Goal: Transaction & Acquisition: Purchase product/service

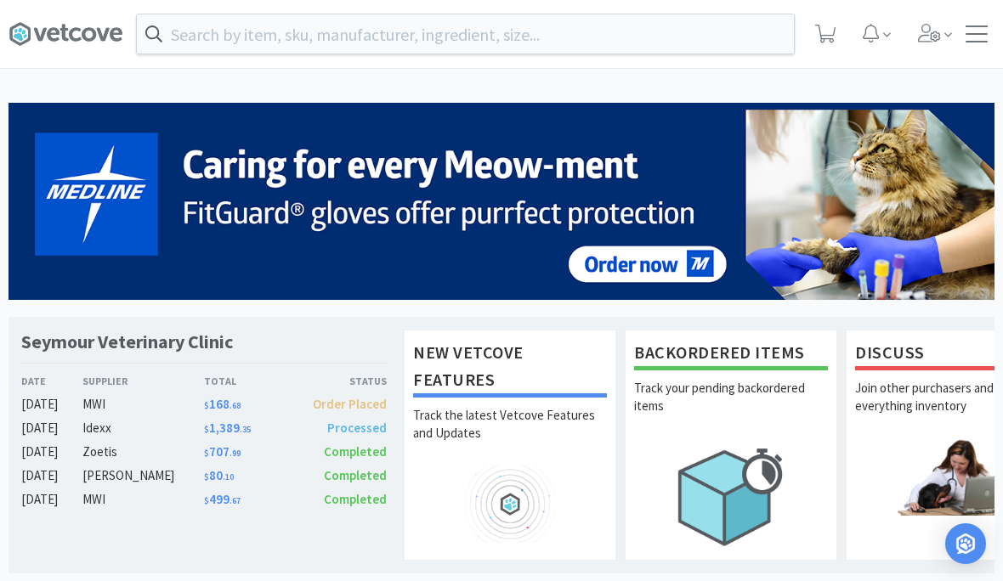
click at [289, 39] on input "text" at bounding box center [465, 33] width 657 height 39
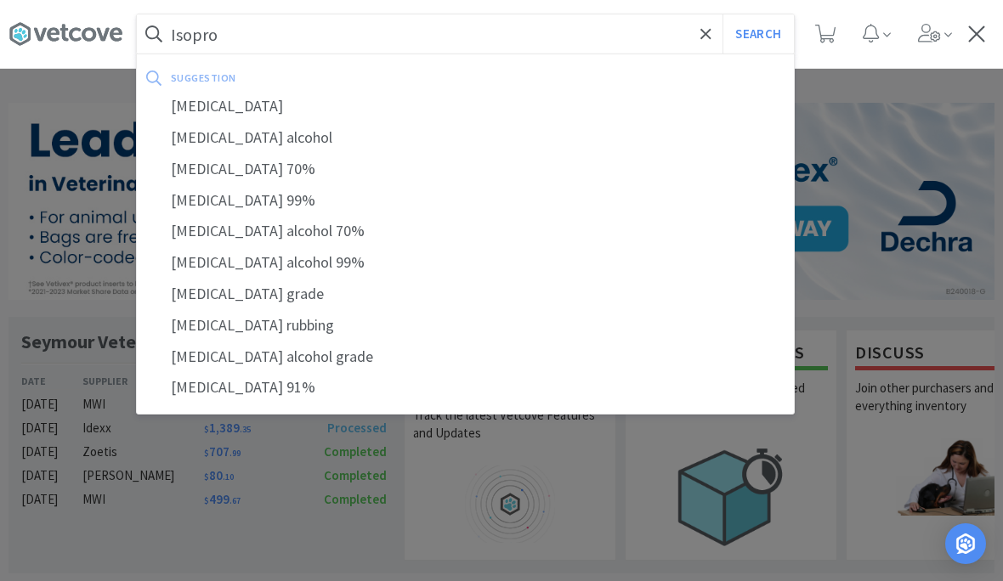
click at [193, 105] on div "[MEDICAL_DATA]" at bounding box center [465, 106] width 657 height 31
type input "[MEDICAL_DATA]"
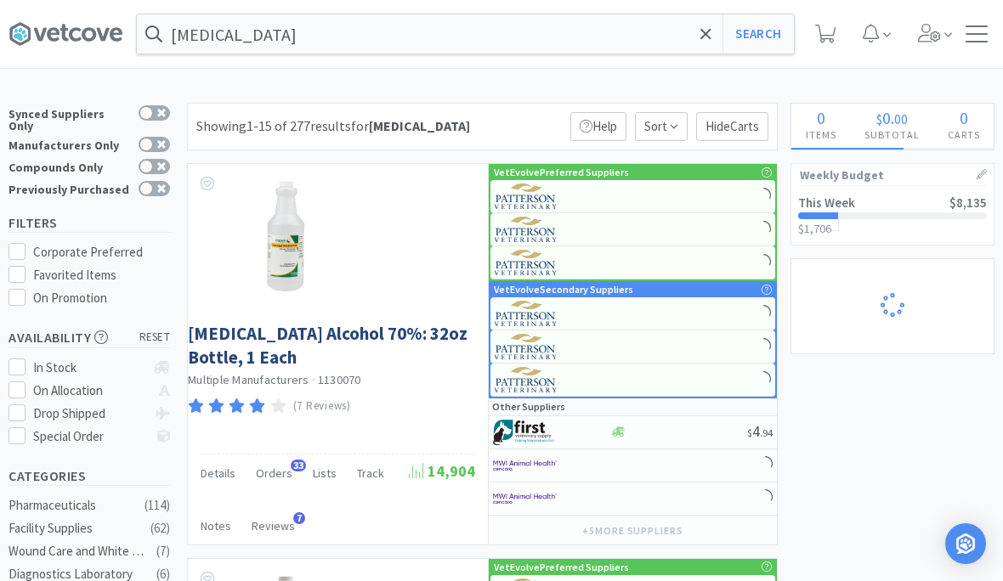
select select "2"
select select "6"
select select "2"
select select "1"
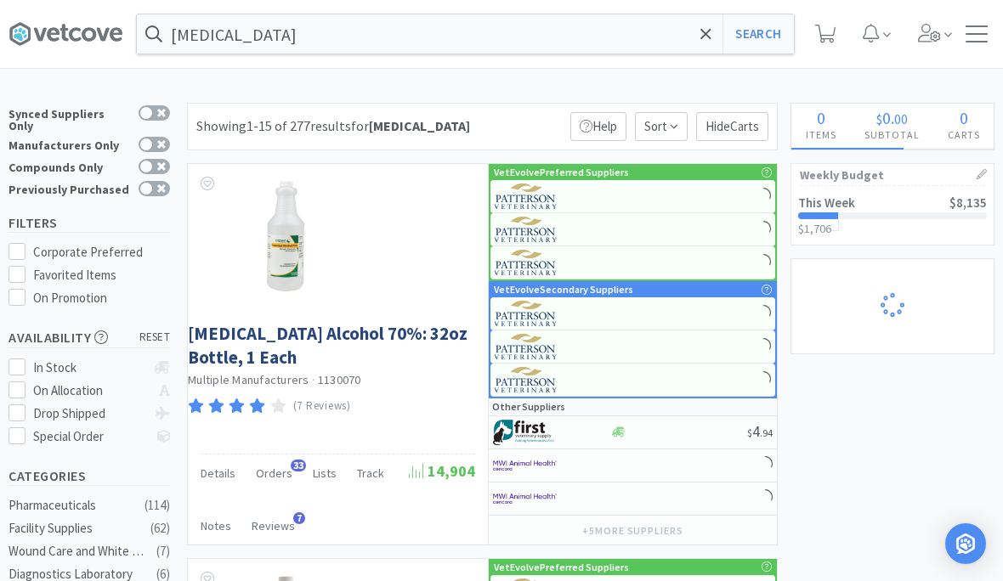
select select "1"
select select "2"
select select "3"
select select "1"
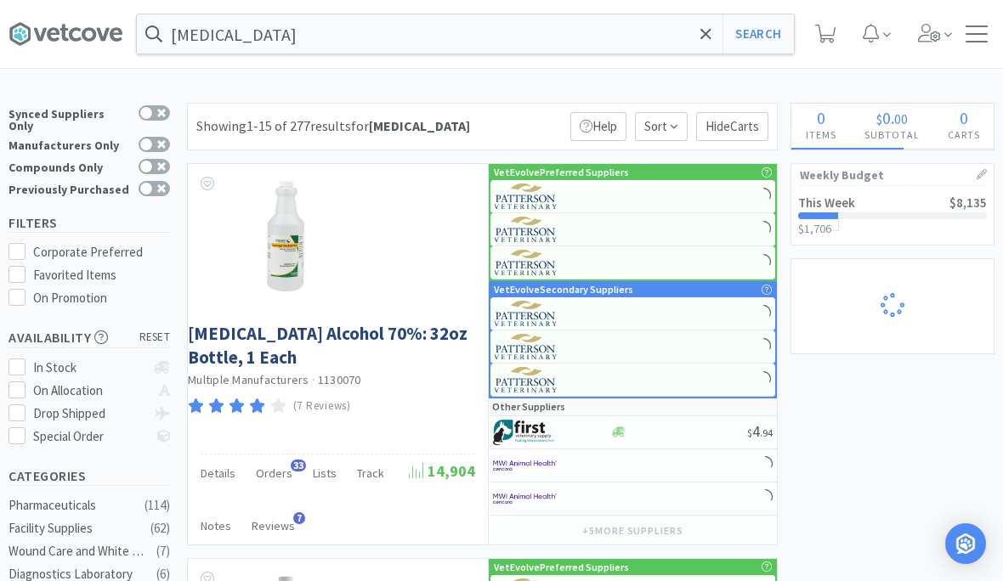
select select "2"
select select "1"
select select "2"
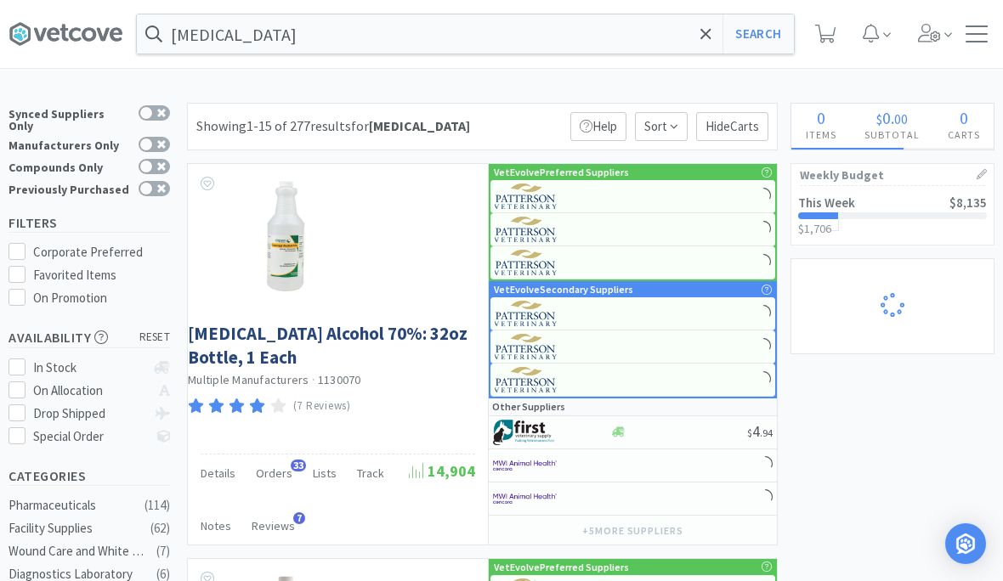
select select "1"
select select "2"
select select "1"
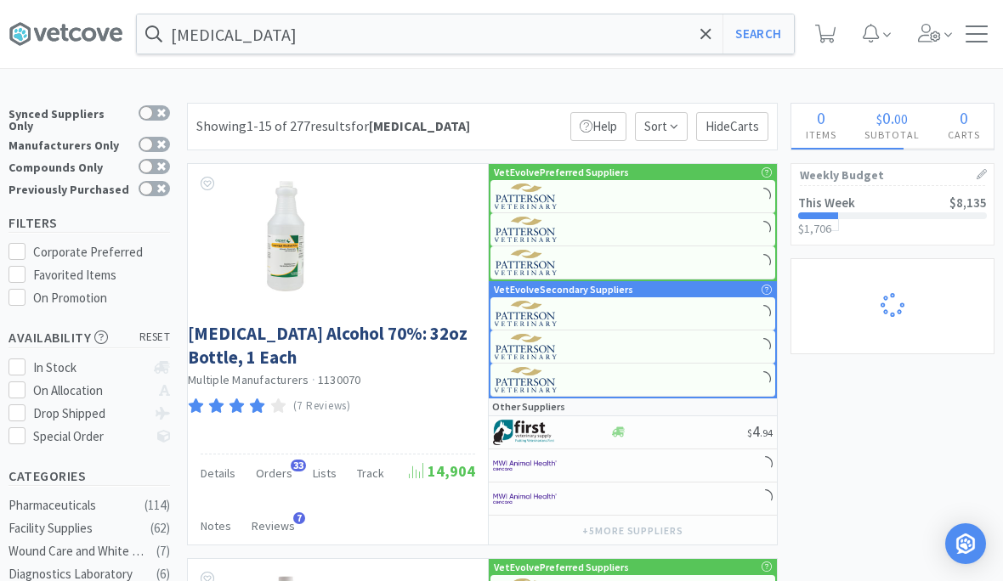
select select "5"
select select "1"
select select "3"
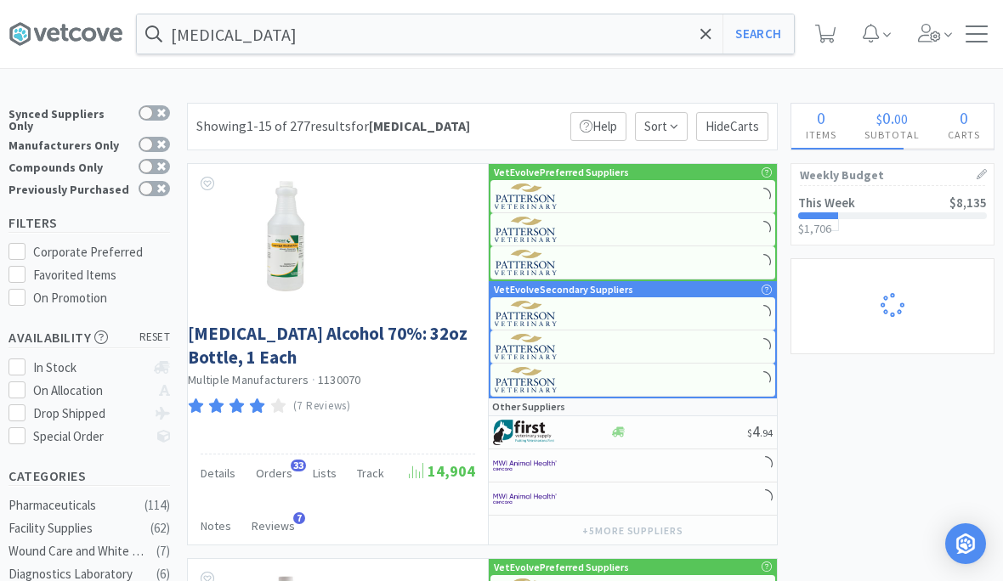
select select "1"
select select "2"
select select "1"
select select "2"
select select "3"
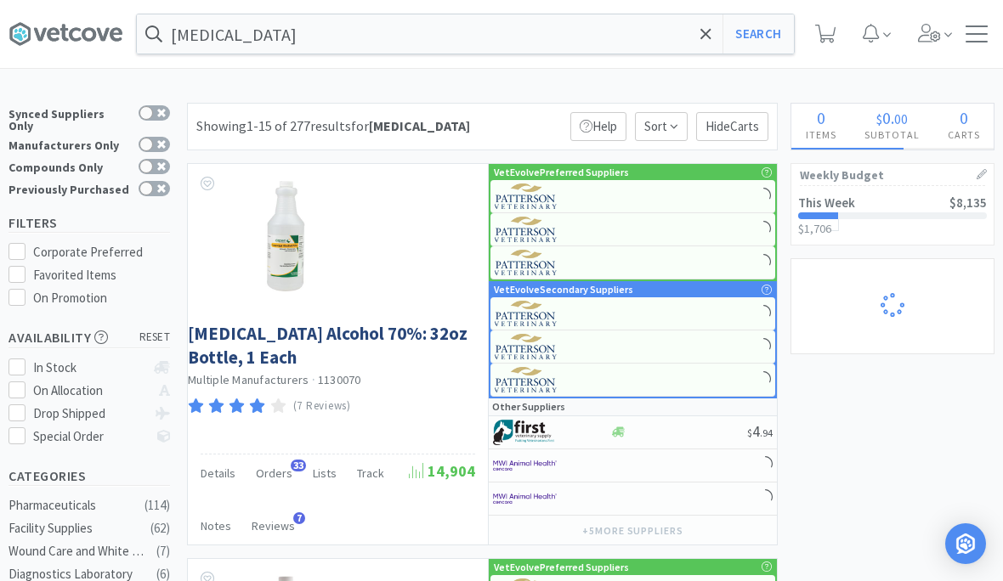
select select "2"
select select "1"
select select "2"
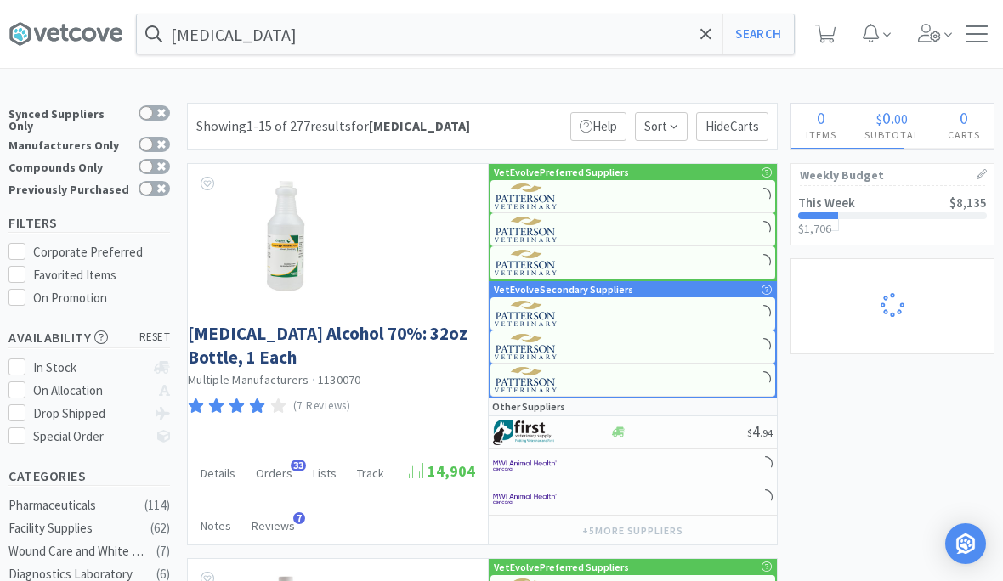
select select "1"
select select "2"
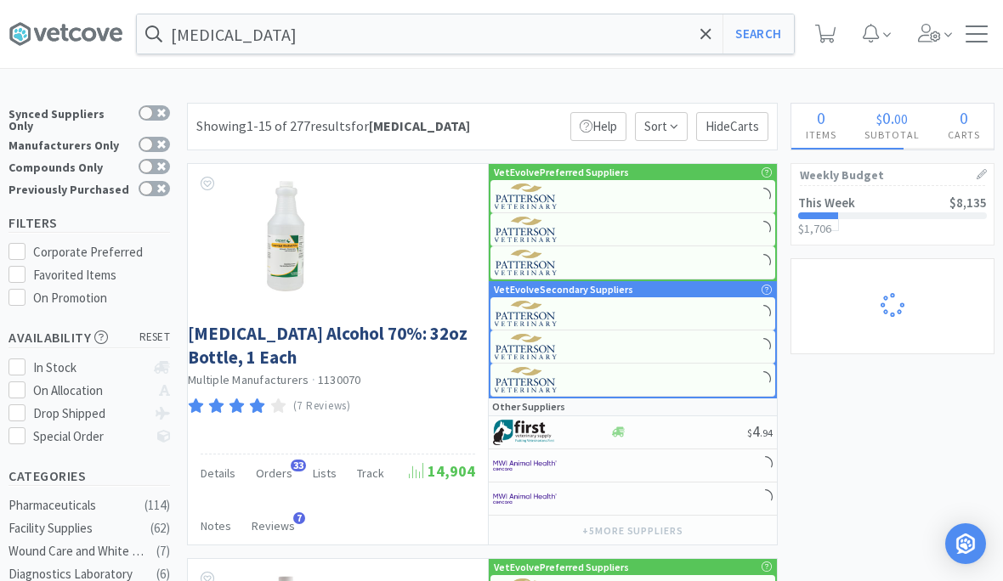
select select "1"
select select "2"
select select "3"
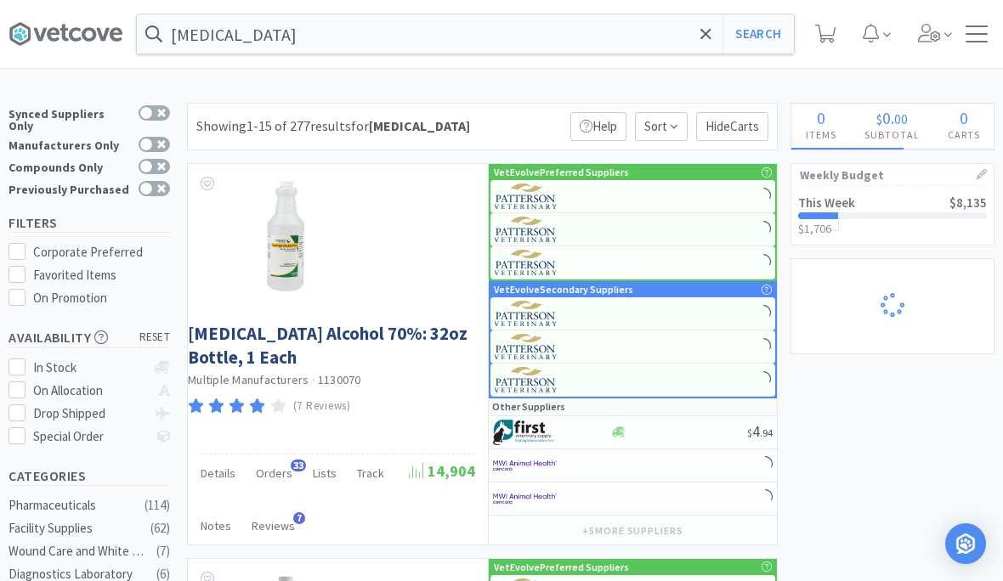
select select "4"
select select "1"
select select "2"
select select "5"
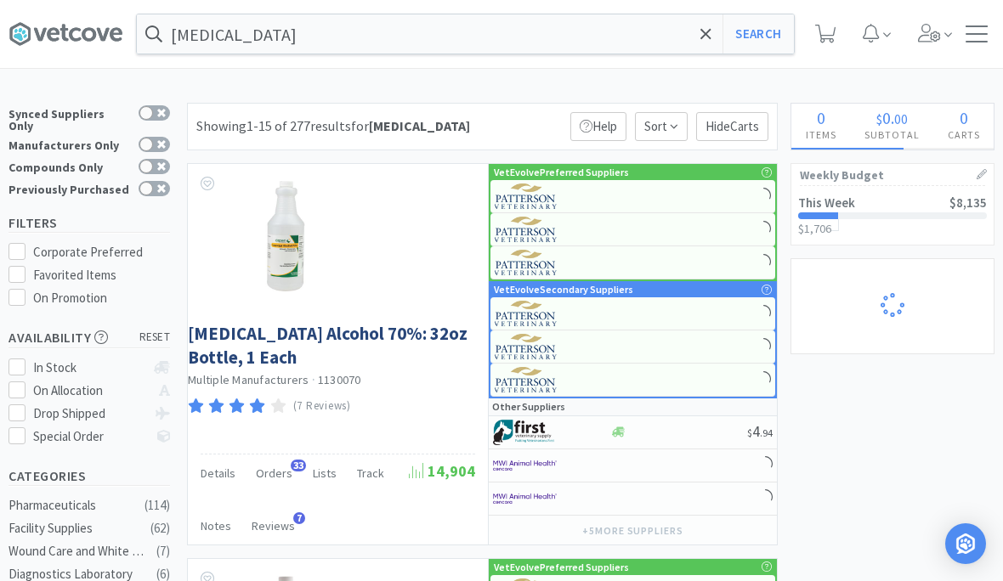
select select "1"
select select "2"
select select "1"
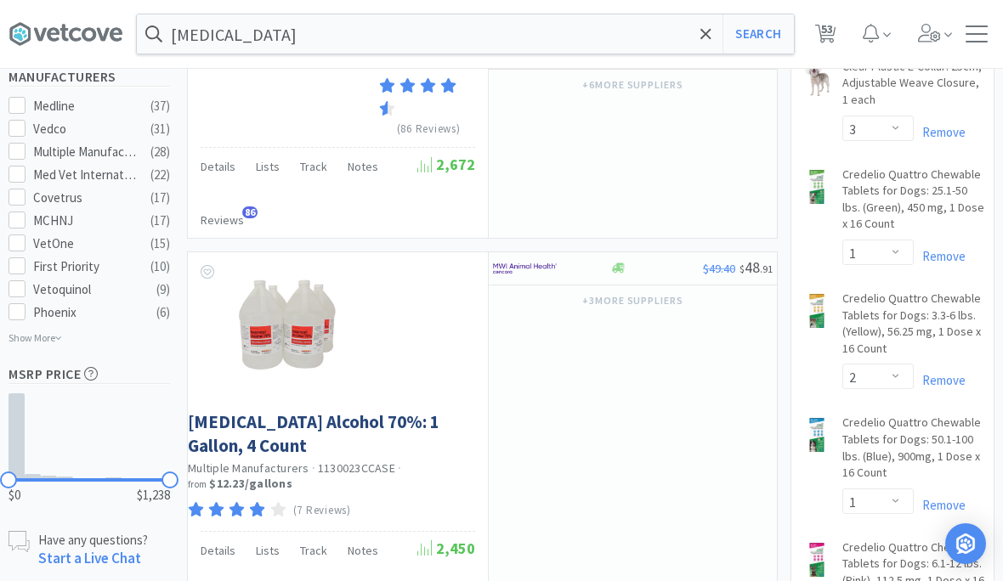
scroll to position [1080, 0]
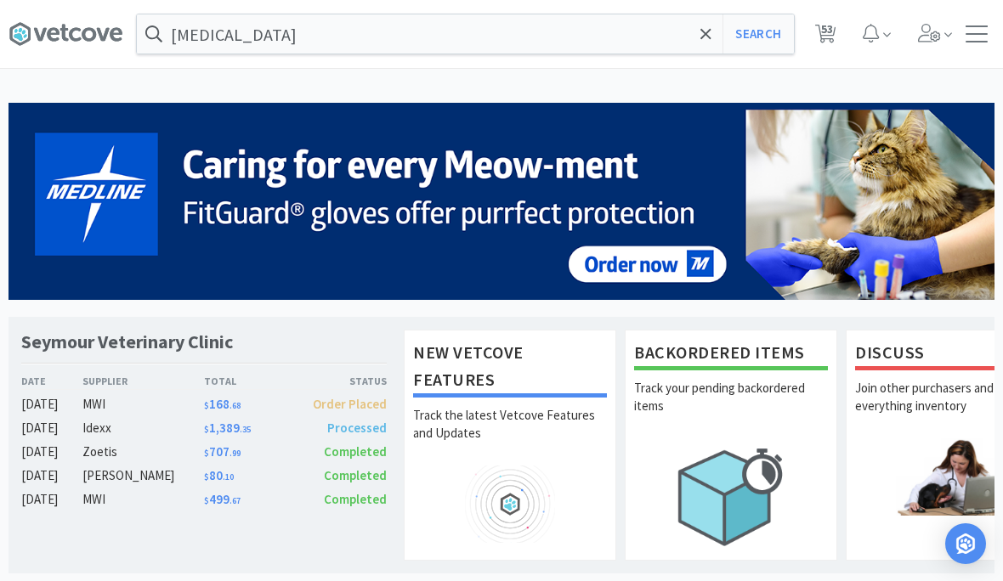
click at [827, 36] on span "53" at bounding box center [827, 29] width 12 height 68
select select "2"
select select "6"
select select "2"
select select "1"
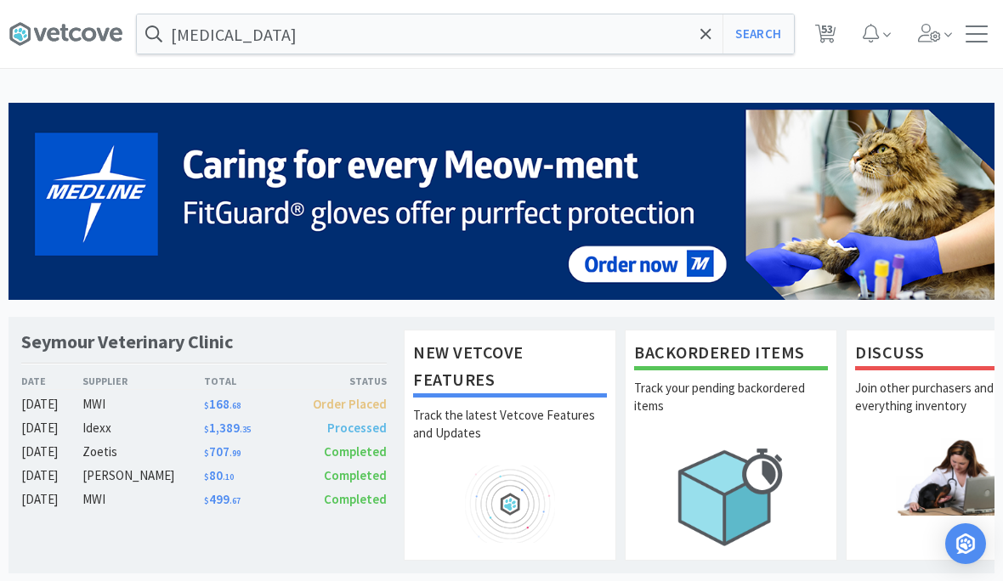
select select "1"
select select "2"
select select "3"
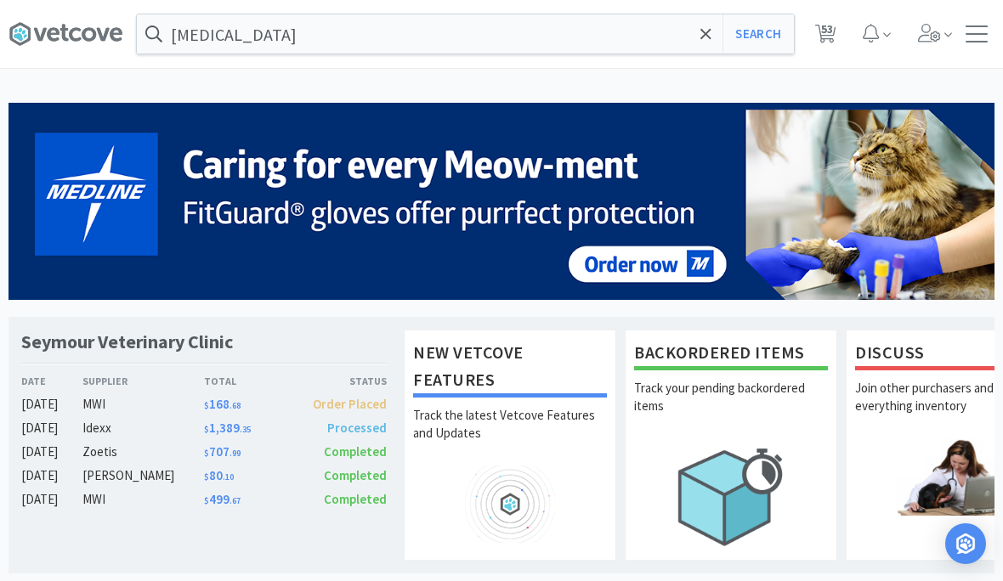
select select "1"
select select "2"
select select "1"
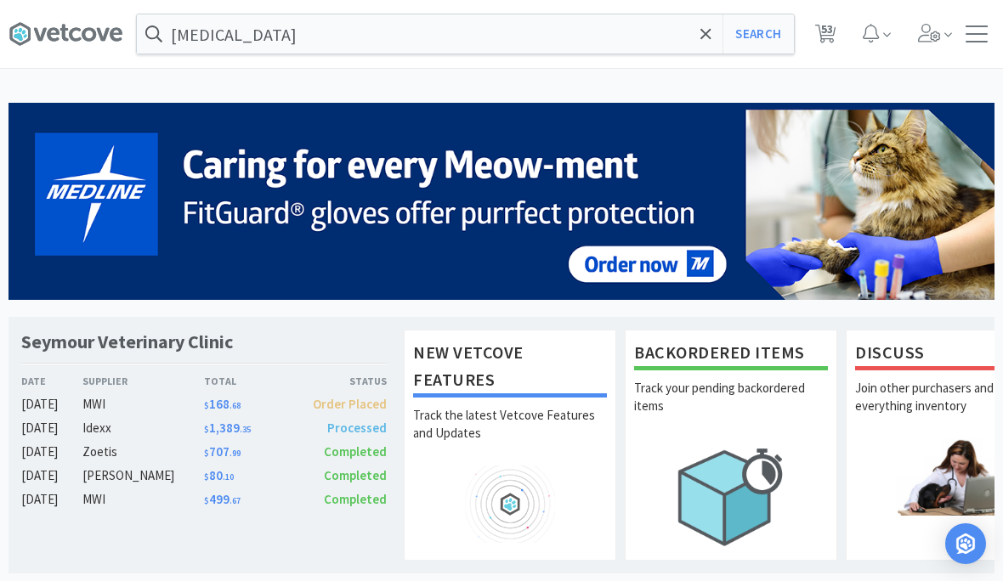
select select "2"
select select "1"
select select "2"
select select "1"
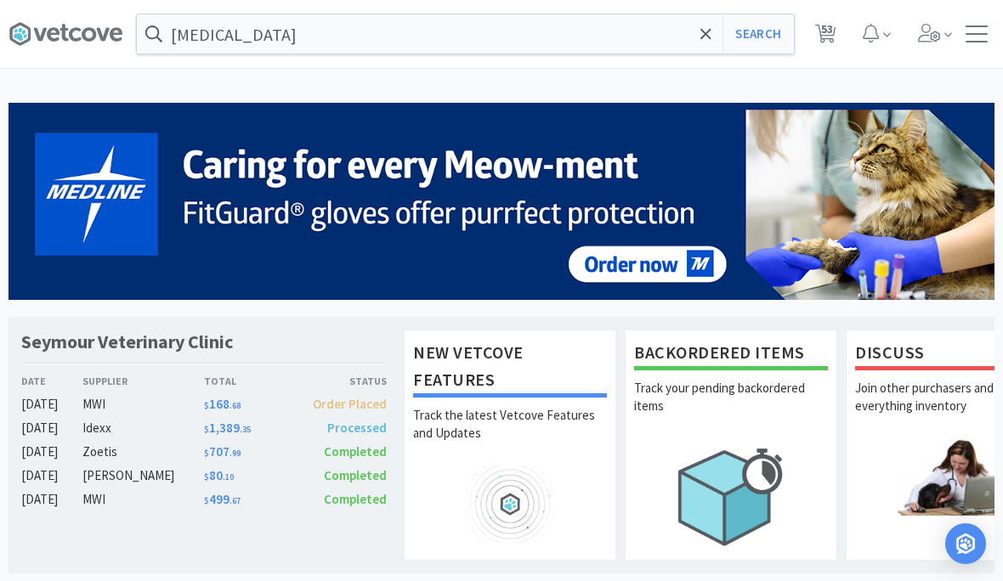
select select "1"
select select "5"
select select "1"
select select "3"
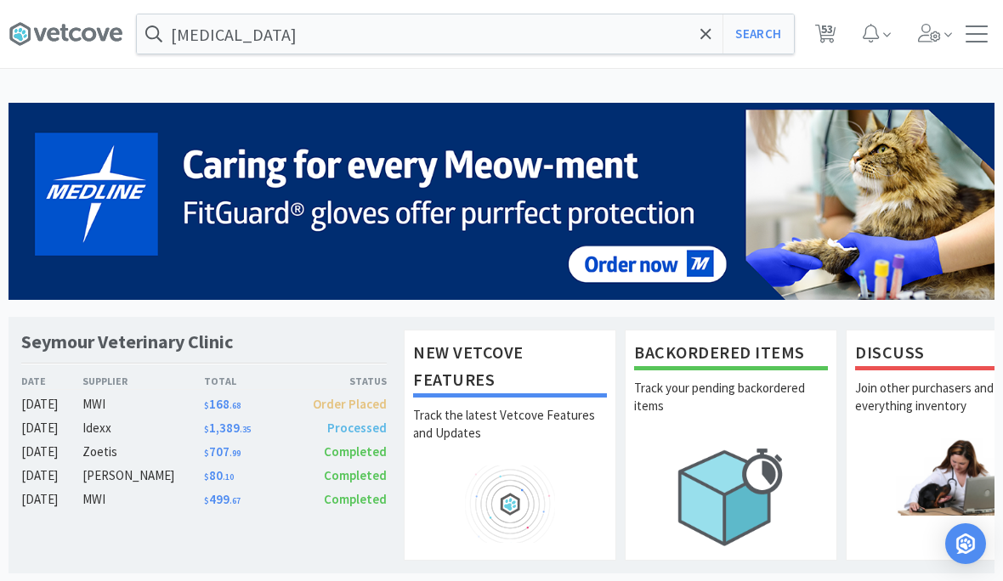
select select "3"
select select "1"
select select "2"
select select "1"
select select "2"
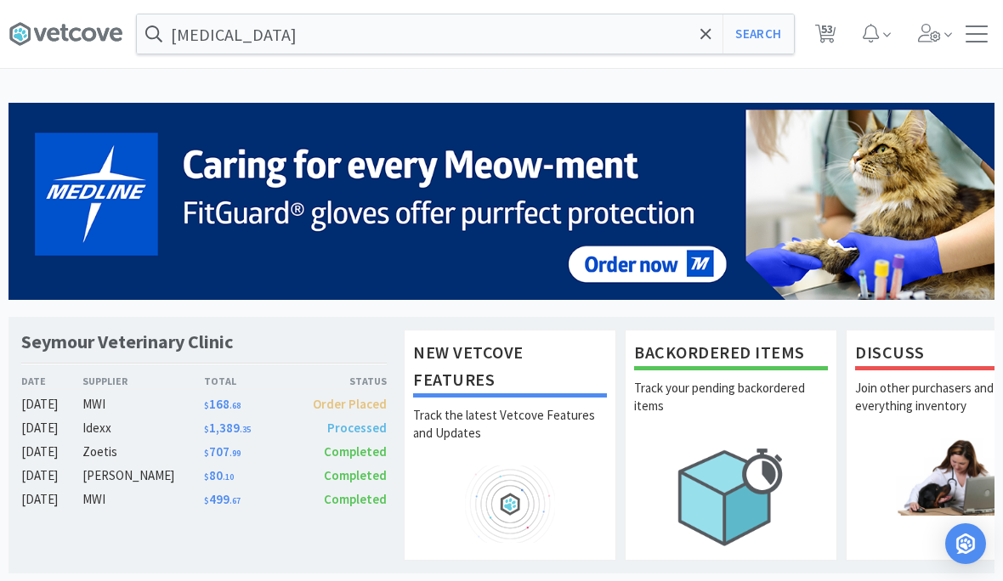
select select "3"
select select "2"
select select "1"
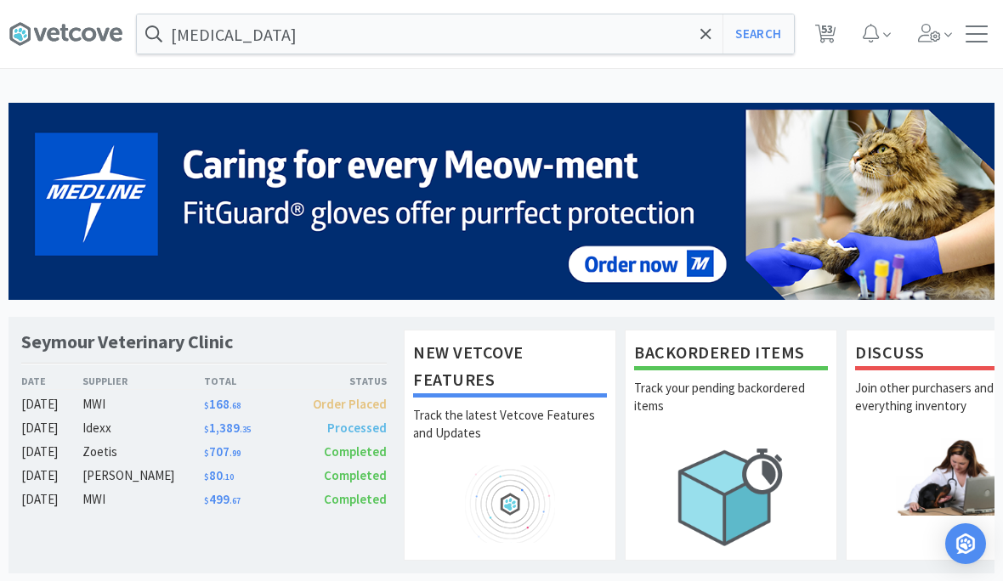
select select "2"
select select "1"
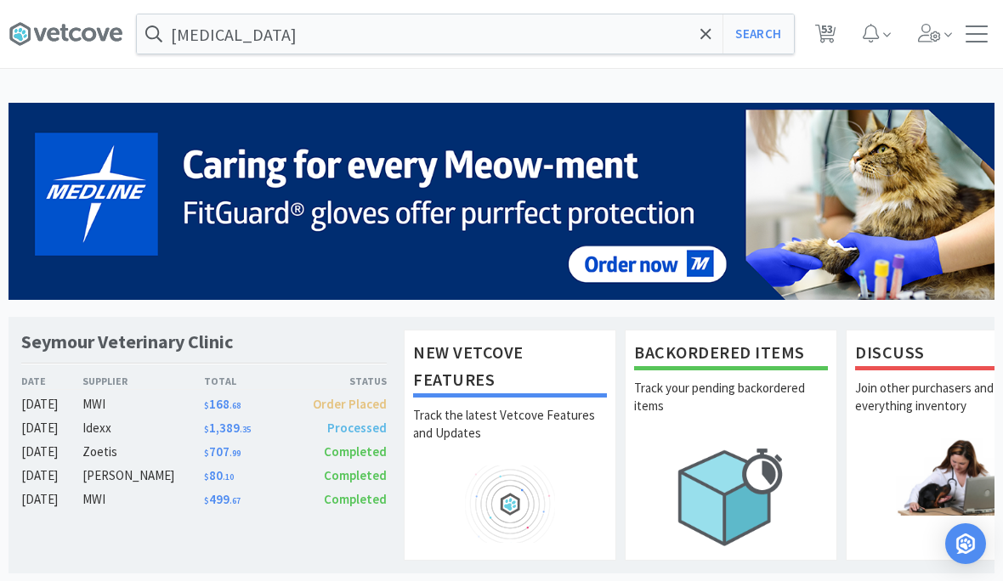
select select "2"
select select "1"
select select "2"
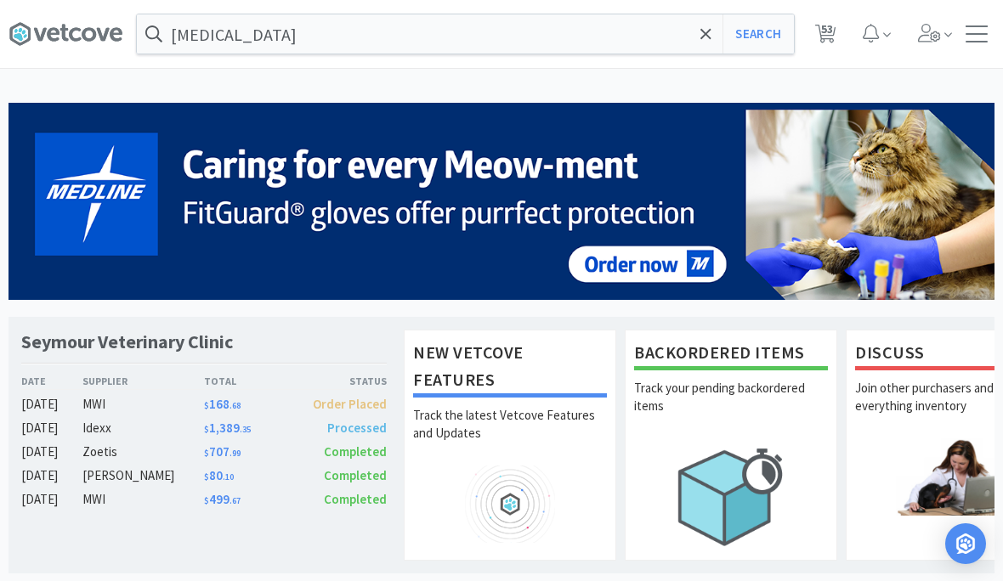
select select "3"
select select "4"
select select "1"
select select "2"
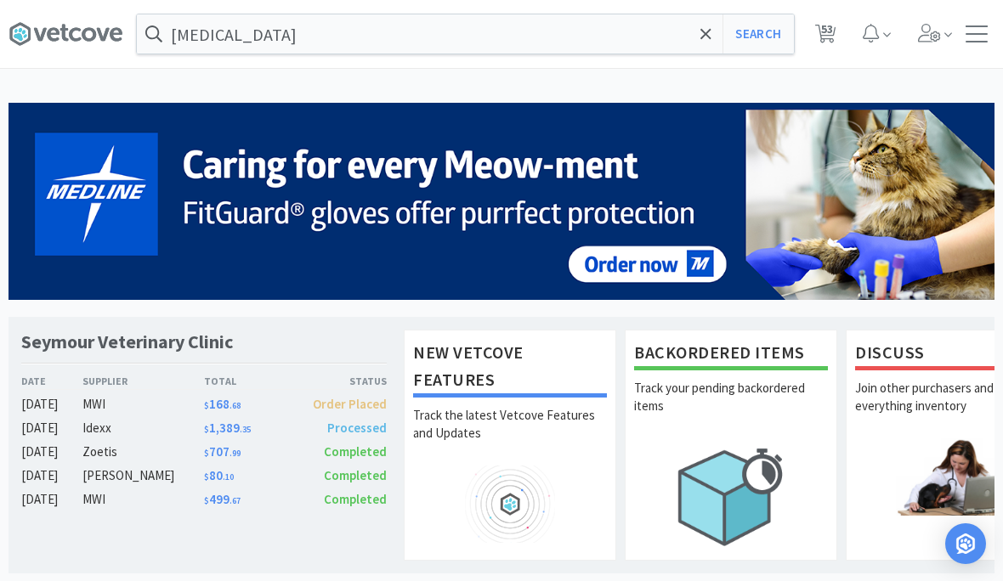
select select "5"
select select "1"
select select "2"
select select "1"
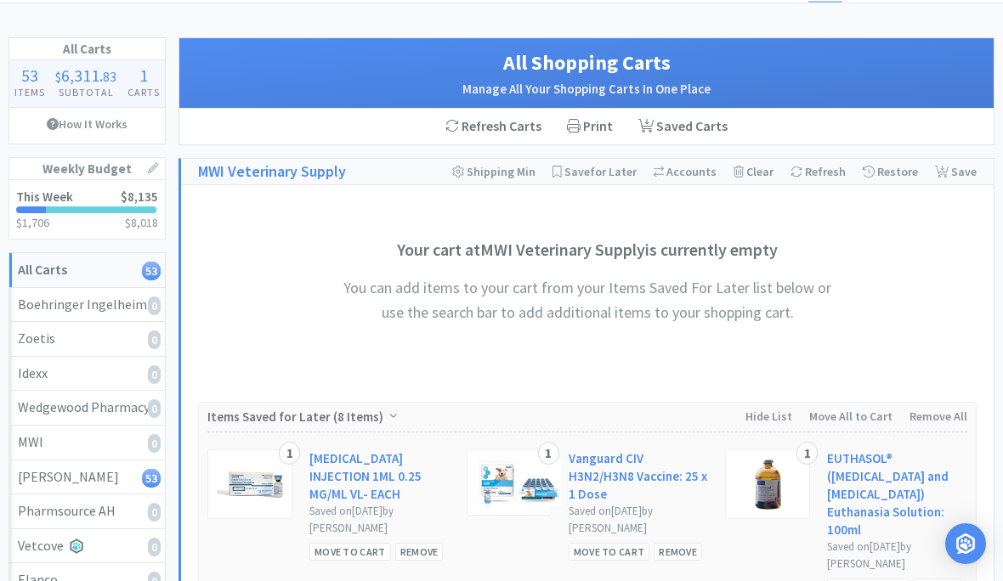
click at [42, 479] on div "[PERSON_NAME] 53" at bounding box center [87, 478] width 139 height 22
select select "2"
select select "6"
select select "2"
select select "1"
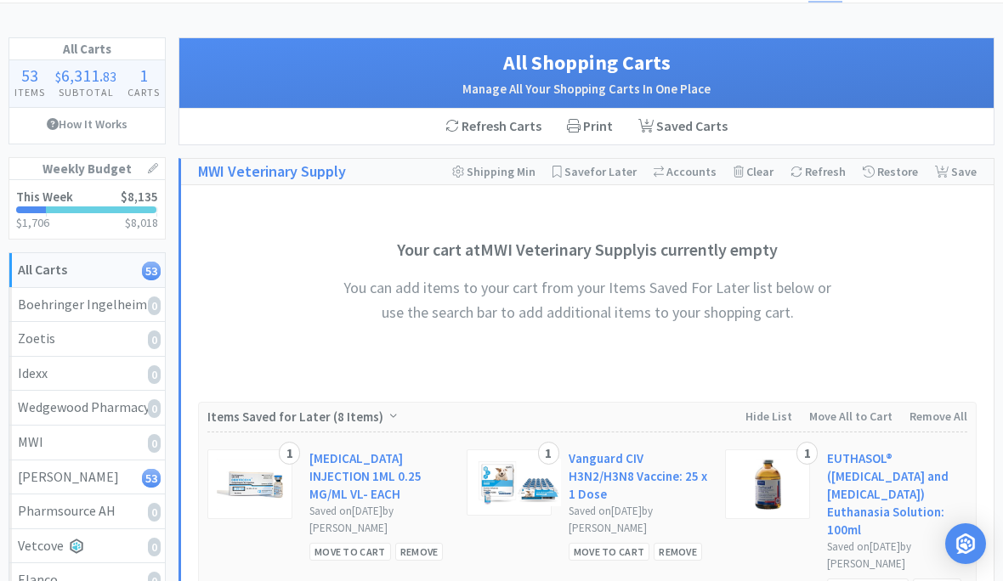
select select "1"
select select "2"
select select "3"
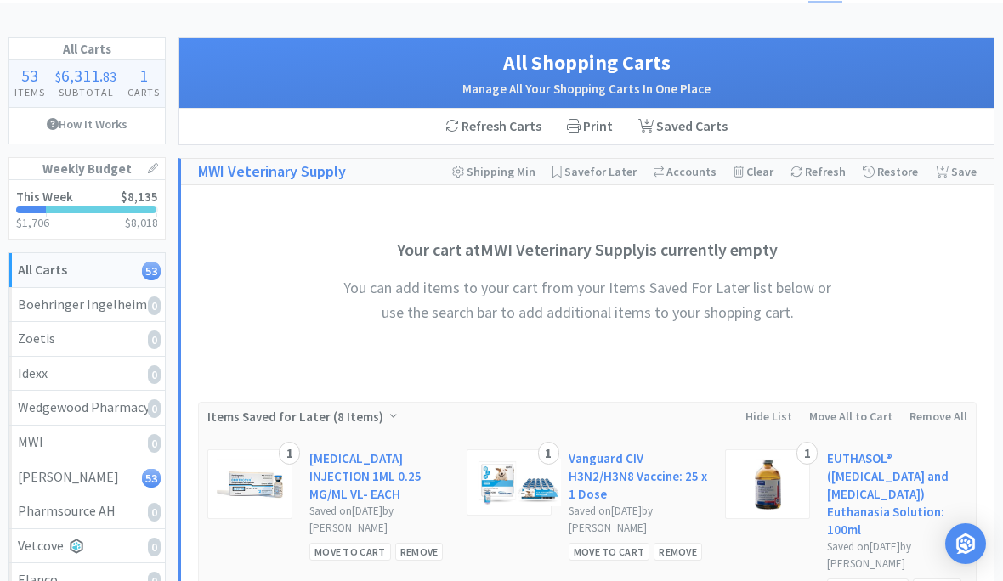
select select "1"
select select "2"
select select "1"
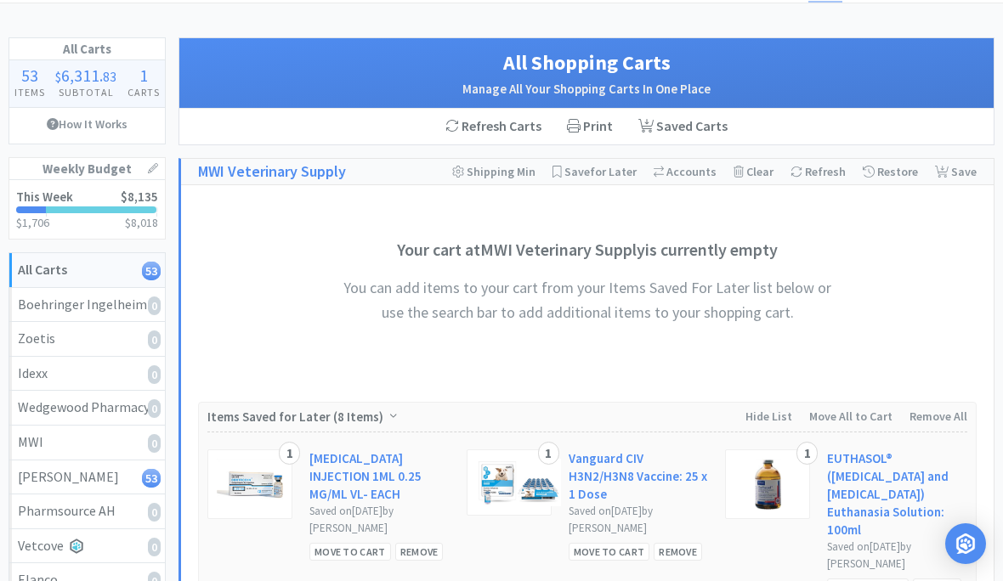
select select "2"
select select "1"
select select "2"
select select "1"
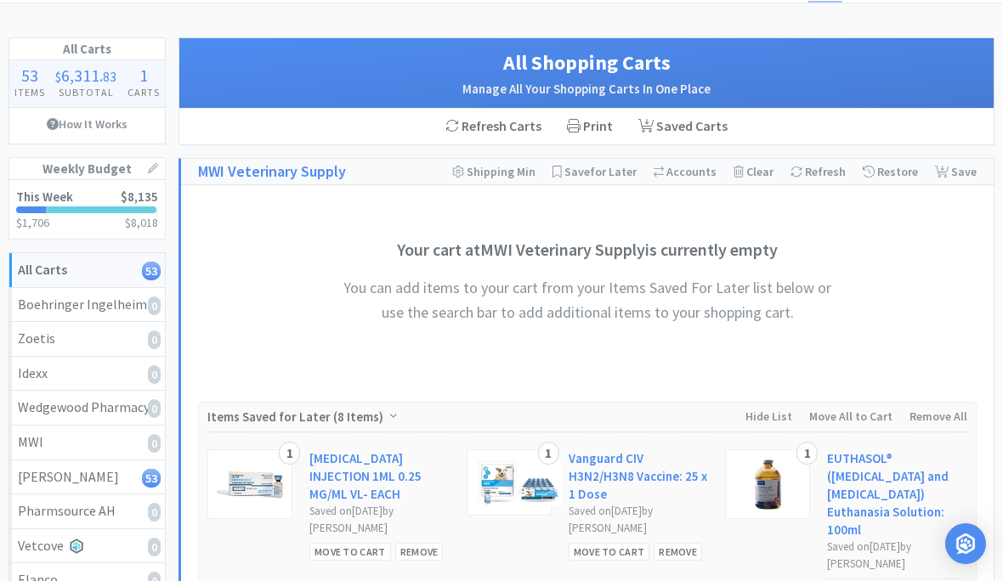
select select "1"
select select "5"
select select "1"
select select "3"
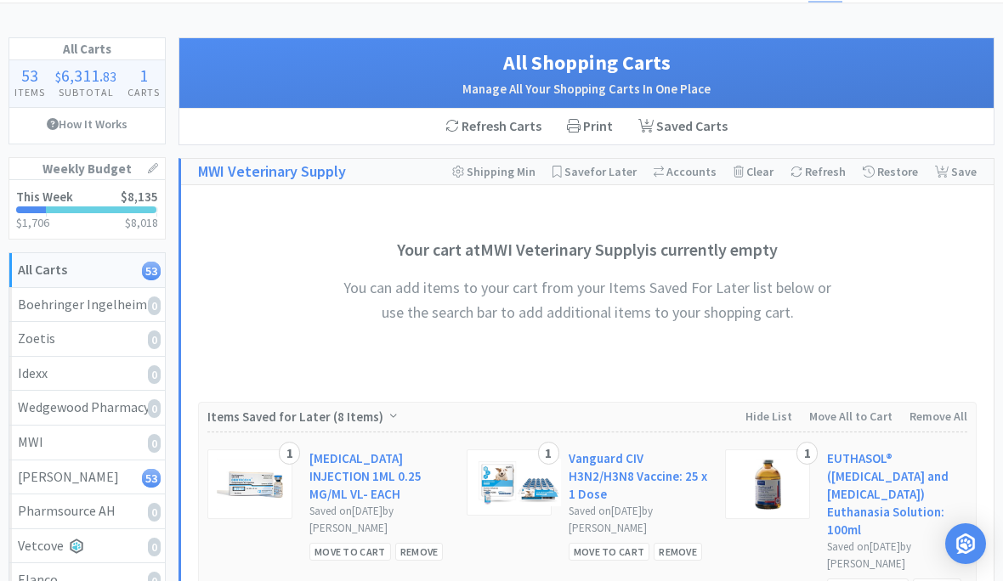
select select "3"
select select "1"
select select "2"
select select "1"
select select "2"
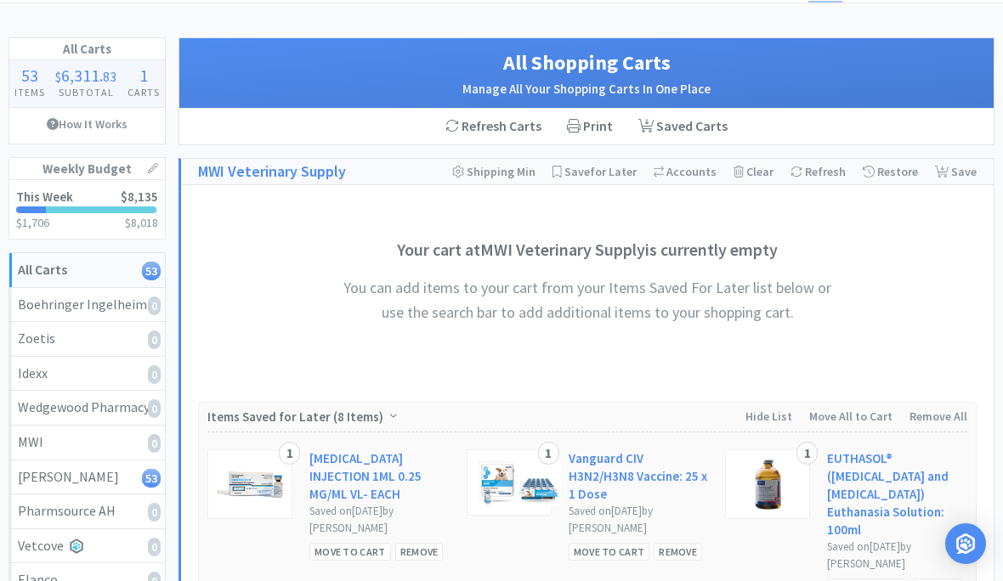
select select "3"
select select "2"
select select "1"
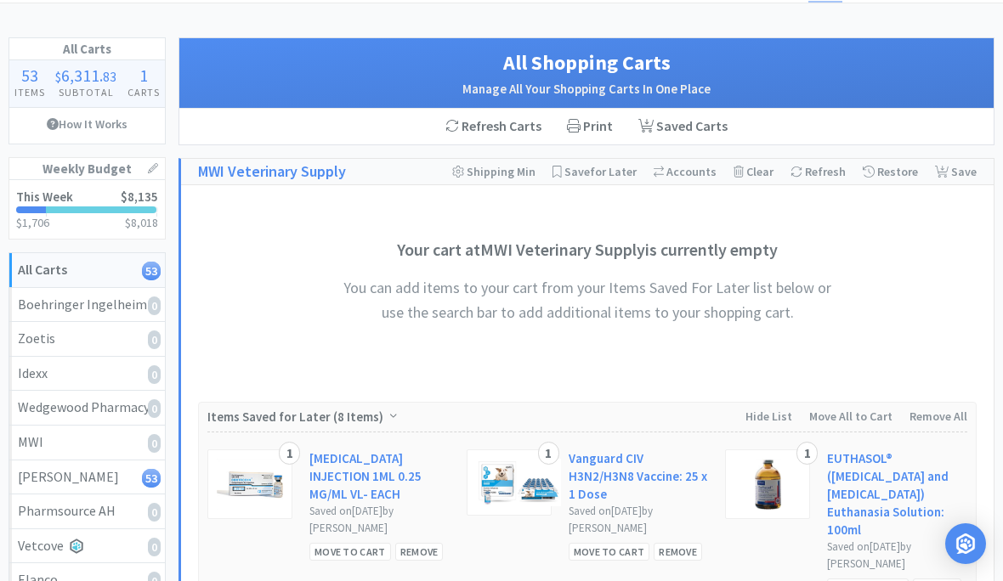
select select "2"
select select "1"
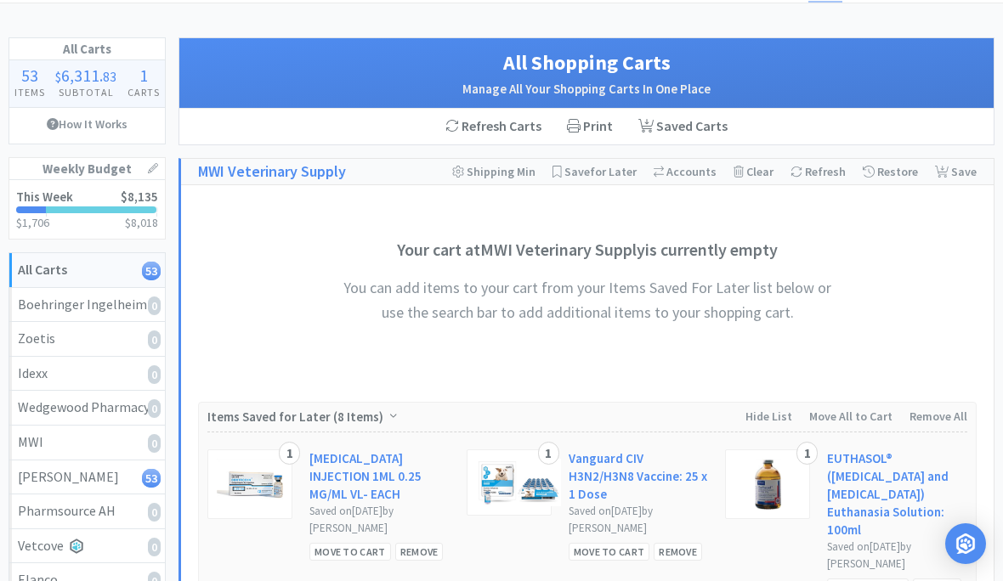
select select "2"
select select "1"
select select "2"
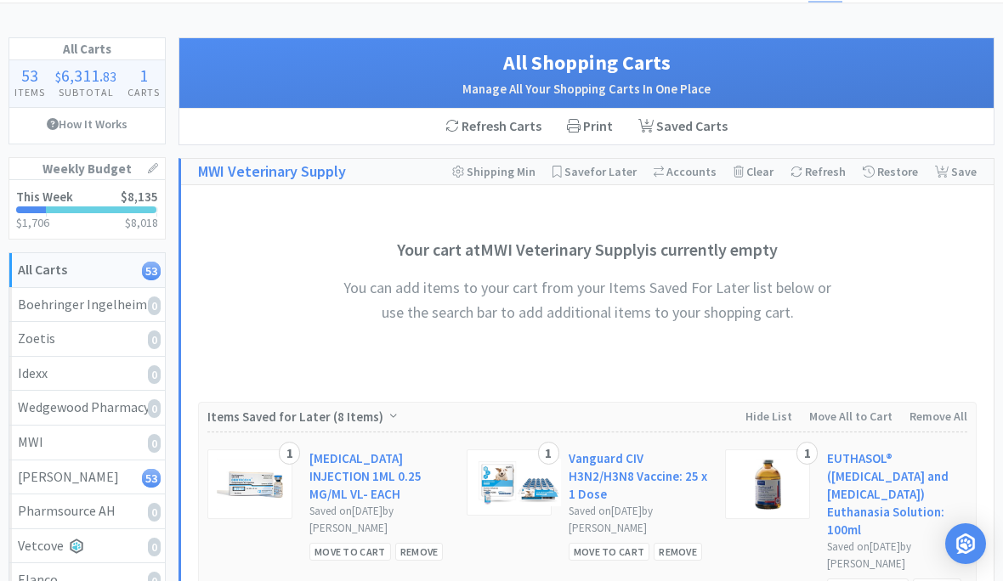
select select "3"
select select "4"
select select "1"
select select "2"
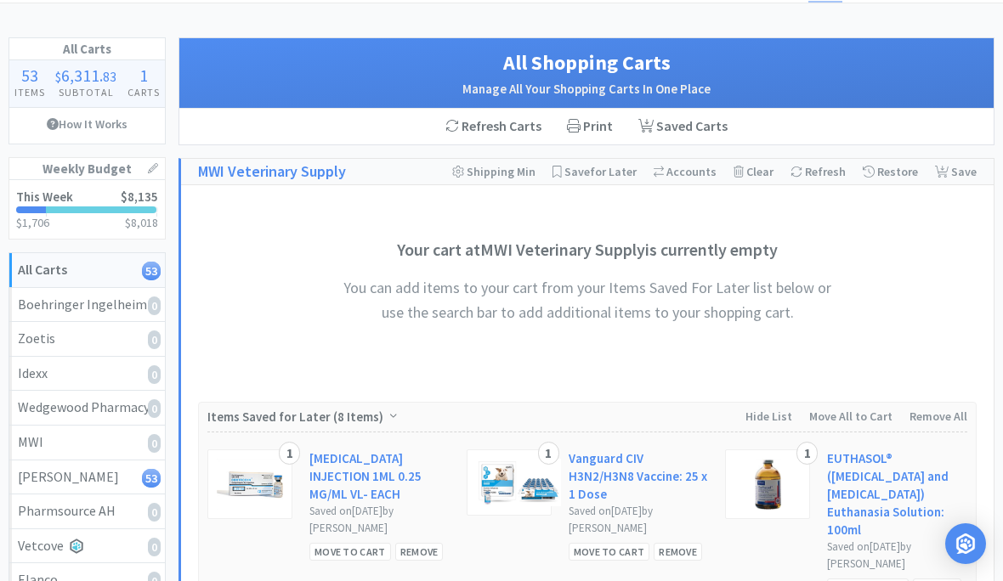
select select "5"
select select "1"
select select "2"
select select "1"
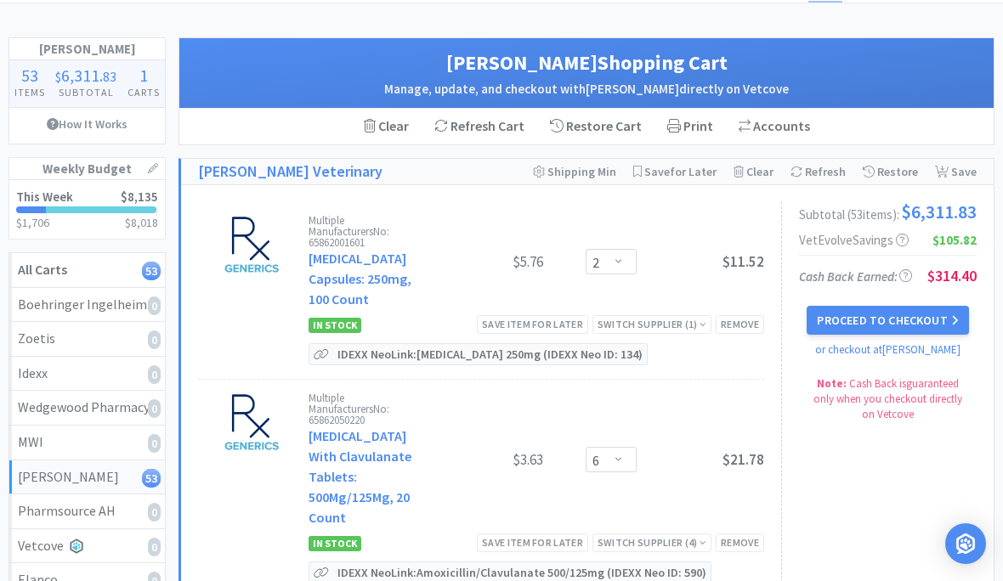
scroll to position [139, 0]
